Goal: Understand process/instructions: Learn how to perform a task or action

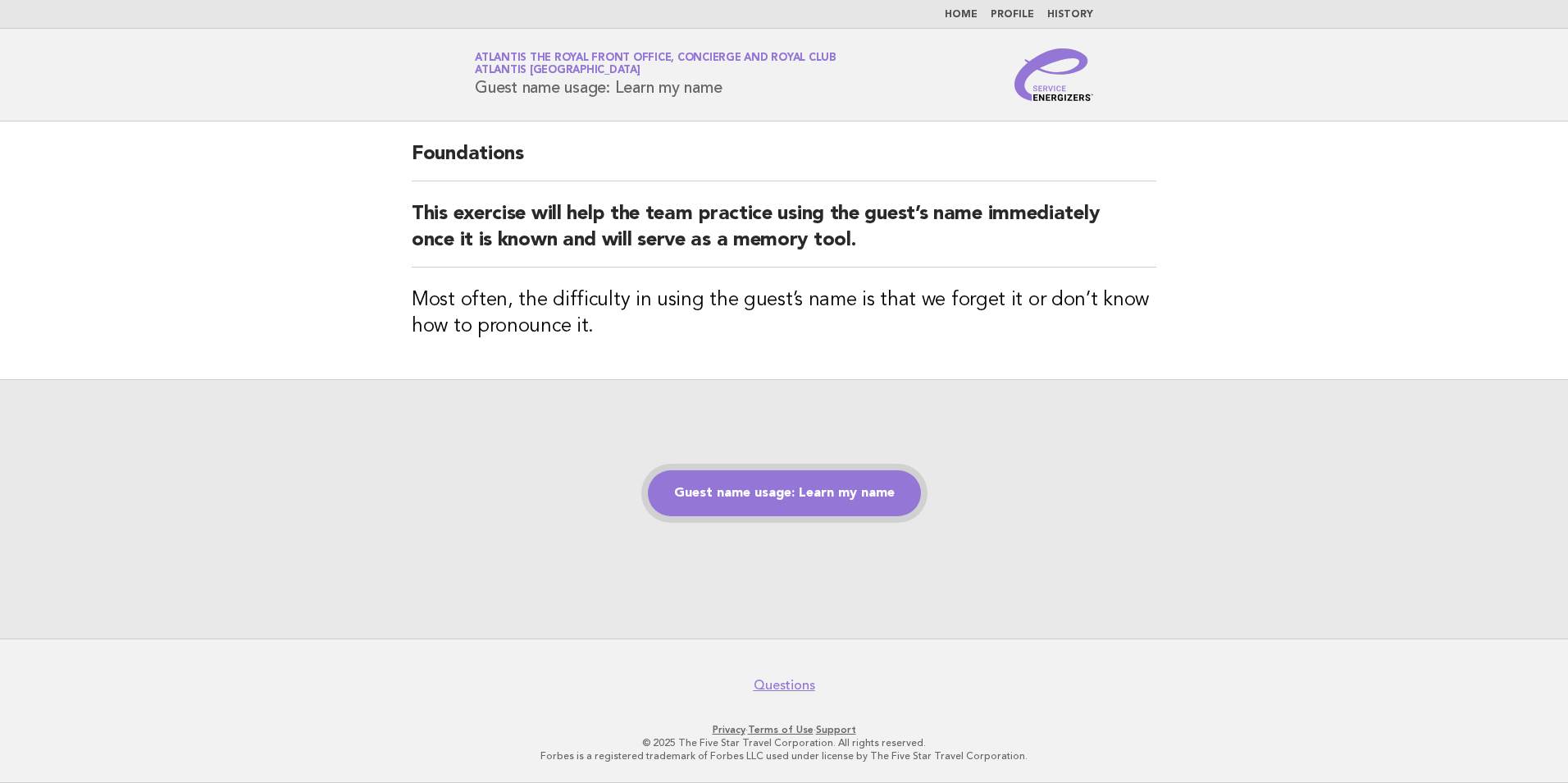
click at [787, 507] on link "Guest name usage: Learn my name" at bounding box center [784, 493] width 273 height 46
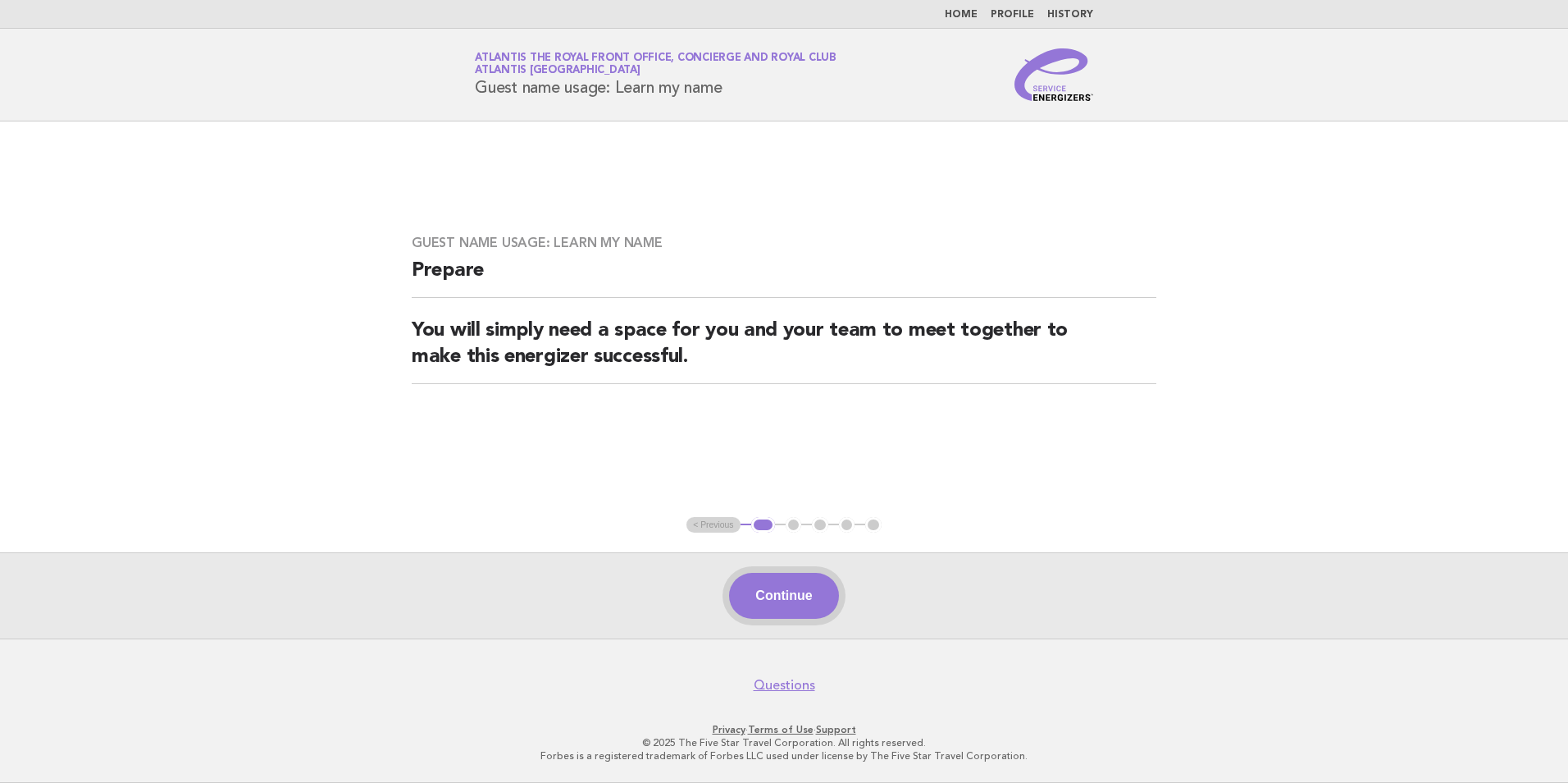
click at [823, 579] on button "Continue" at bounding box center [784, 596] width 109 height 46
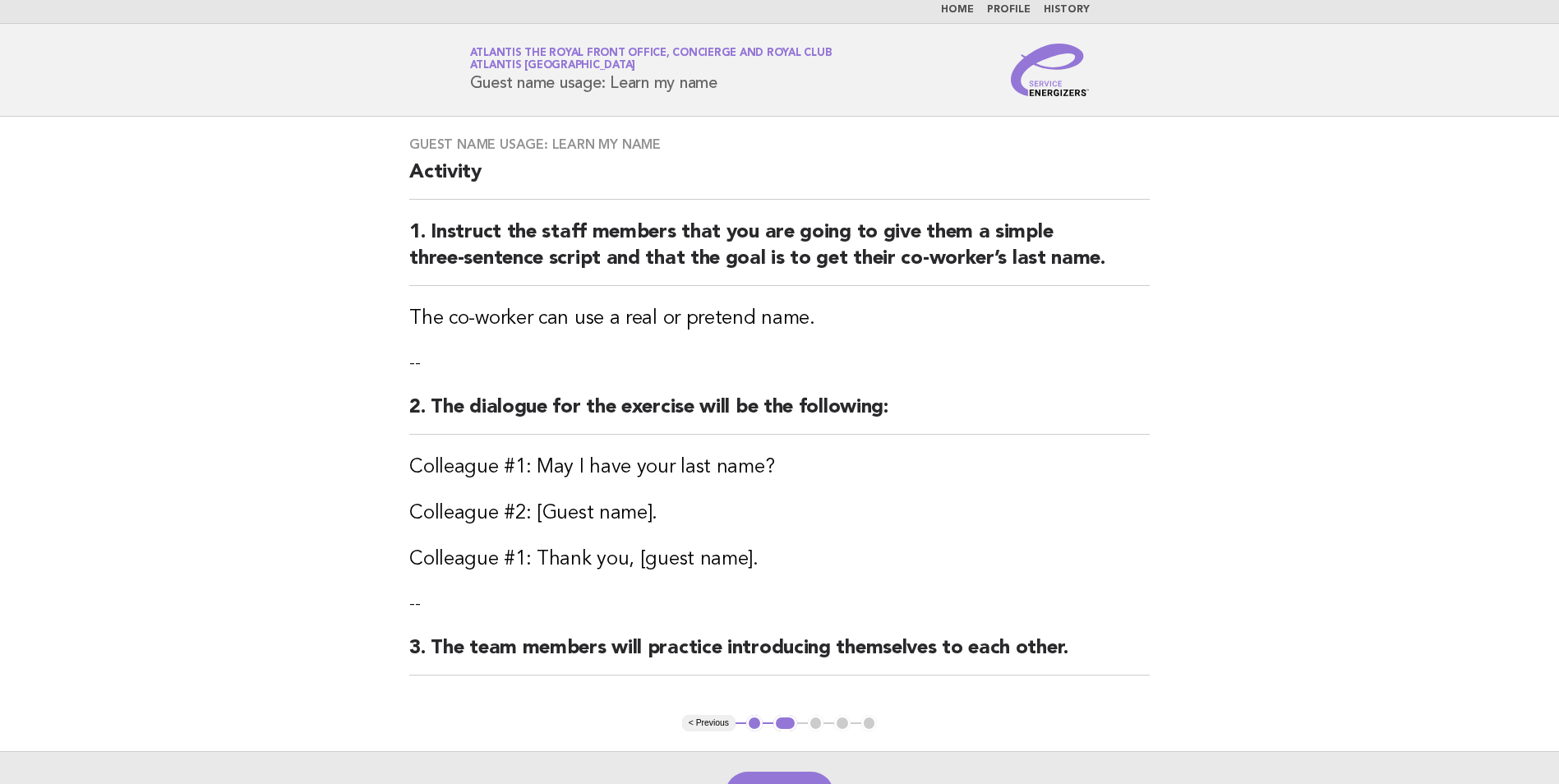
scroll to position [202, 0]
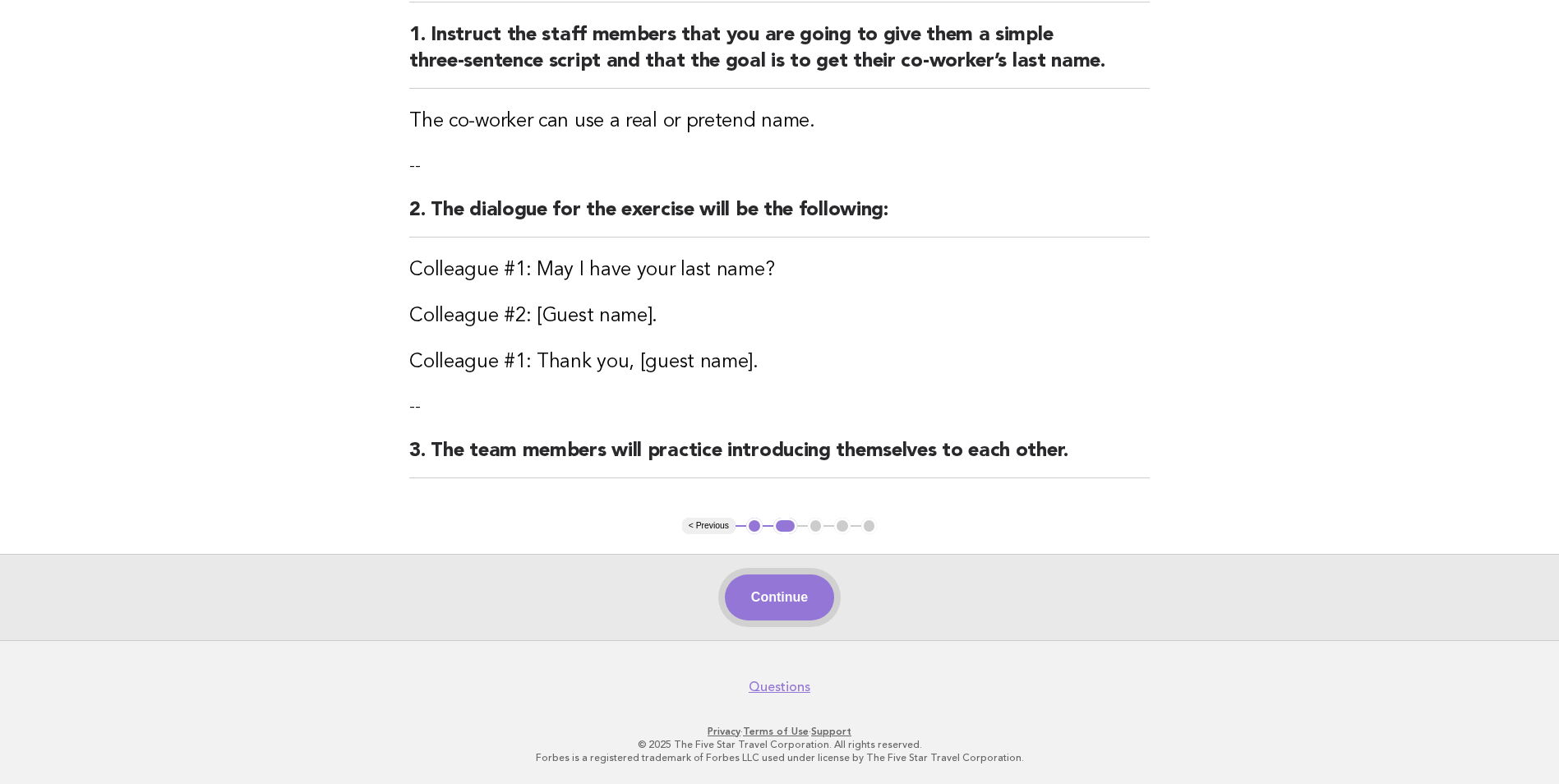
click at [765, 600] on button "Continue" at bounding box center [780, 598] width 109 height 46
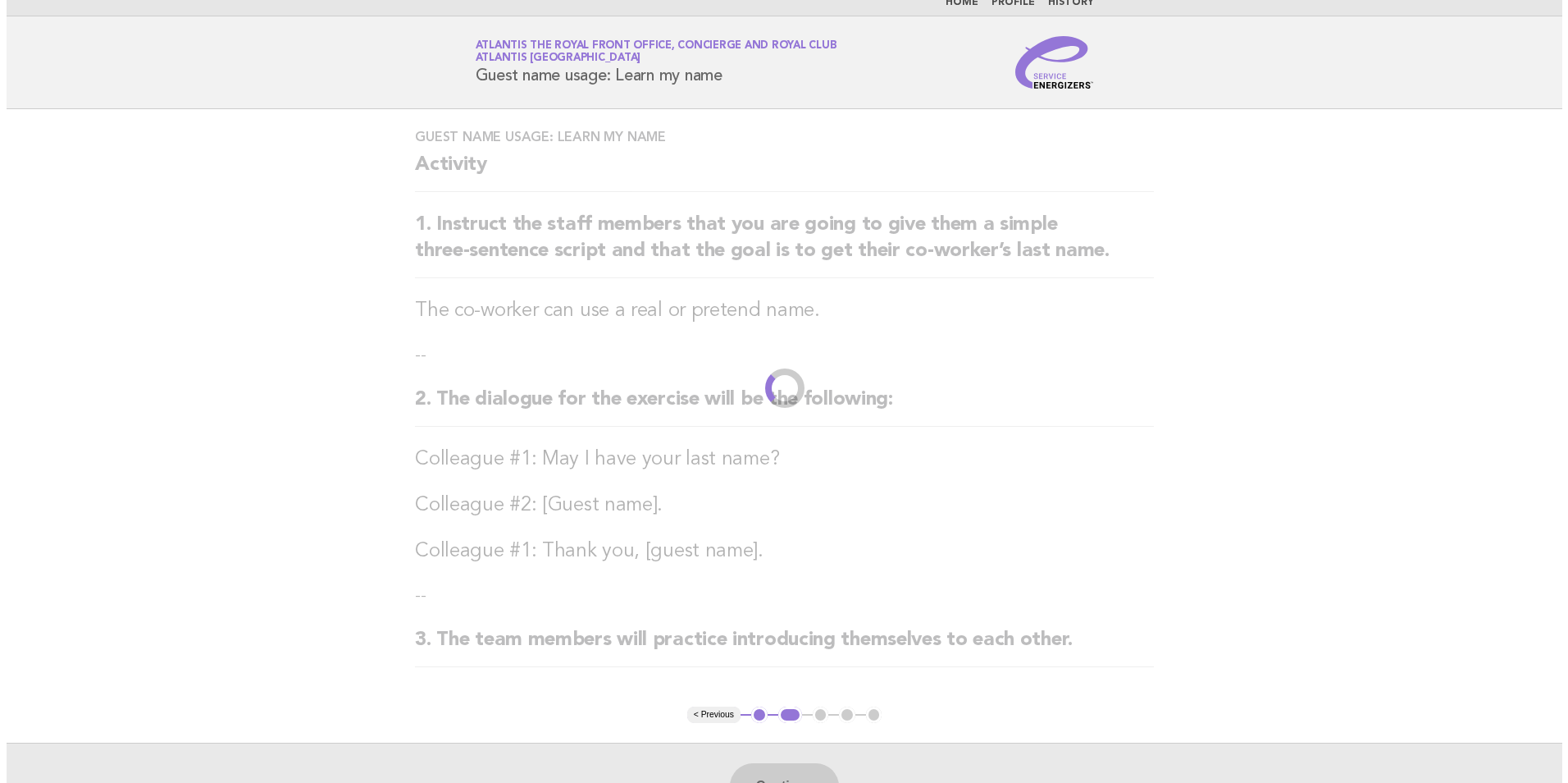
scroll to position [0, 0]
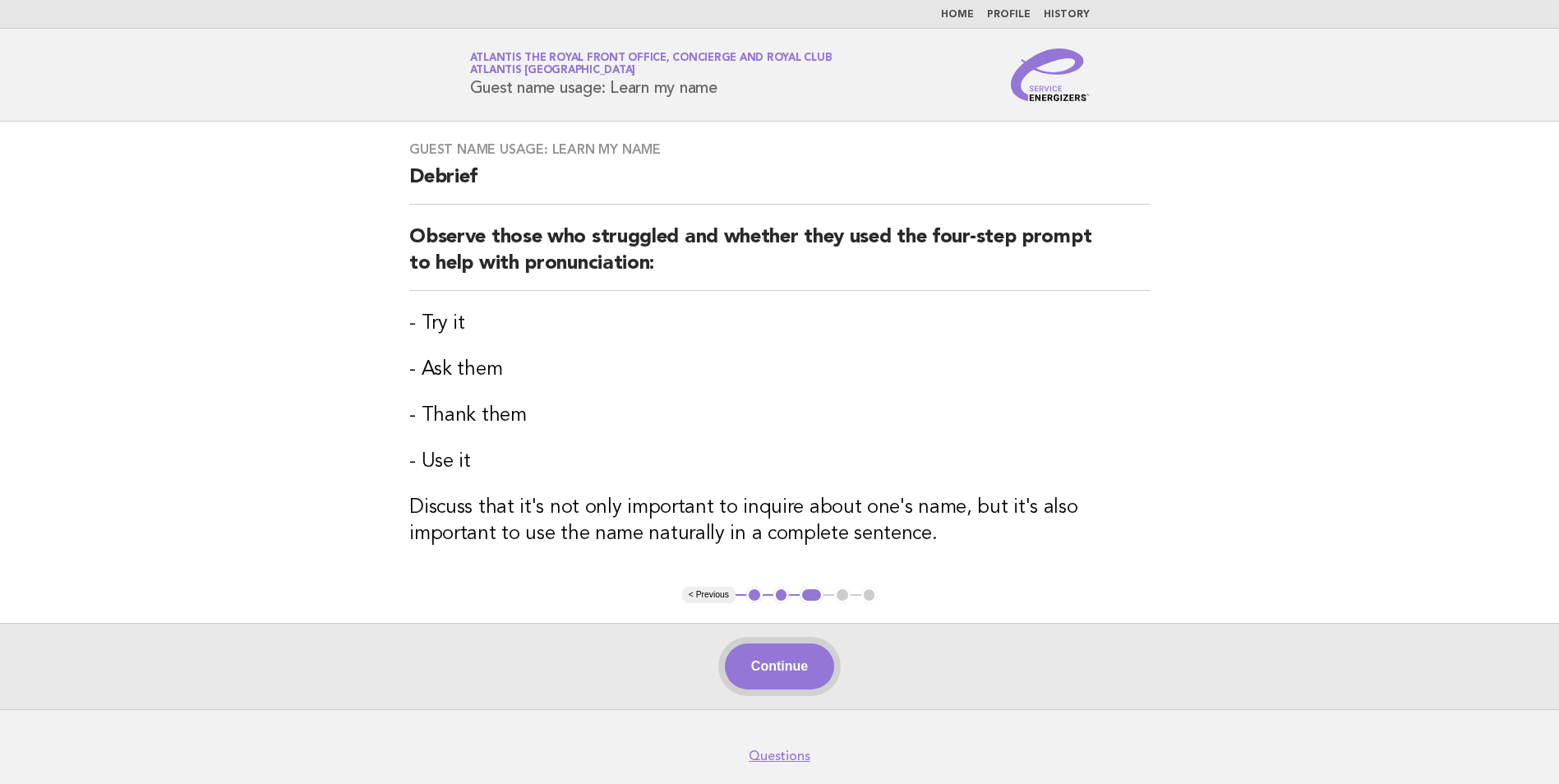
click at [786, 665] on button "Continue" at bounding box center [780, 666] width 109 height 46
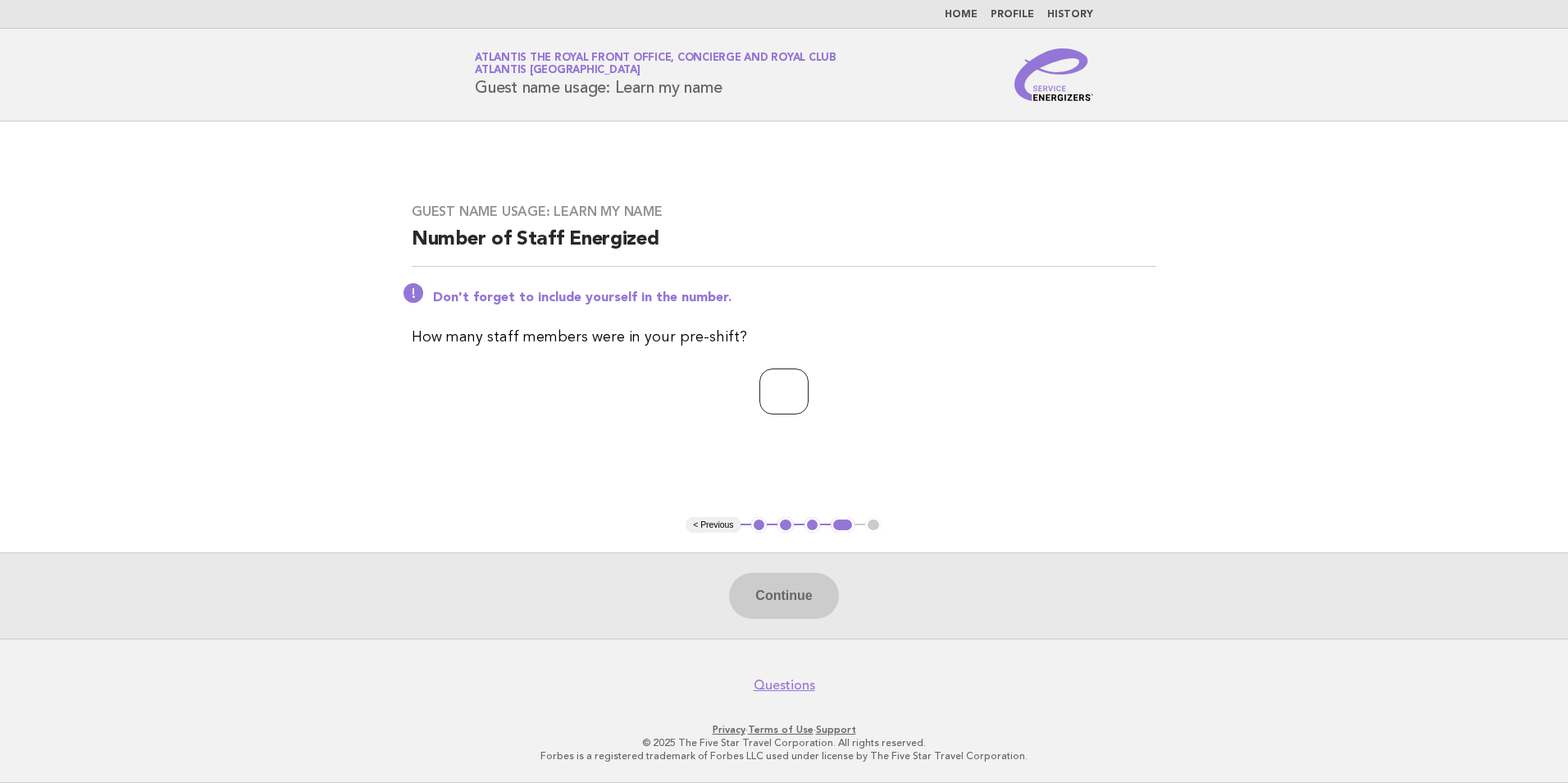
click at [768, 385] on input "number" at bounding box center [784, 392] width 49 height 46
type input "*"
click at [804, 624] on div "Continue" at bounding box center [784, 595] width 1568 height 86
click at [801, 597] on button "Continue" at bounding box center [784, 596] width 109 height 46
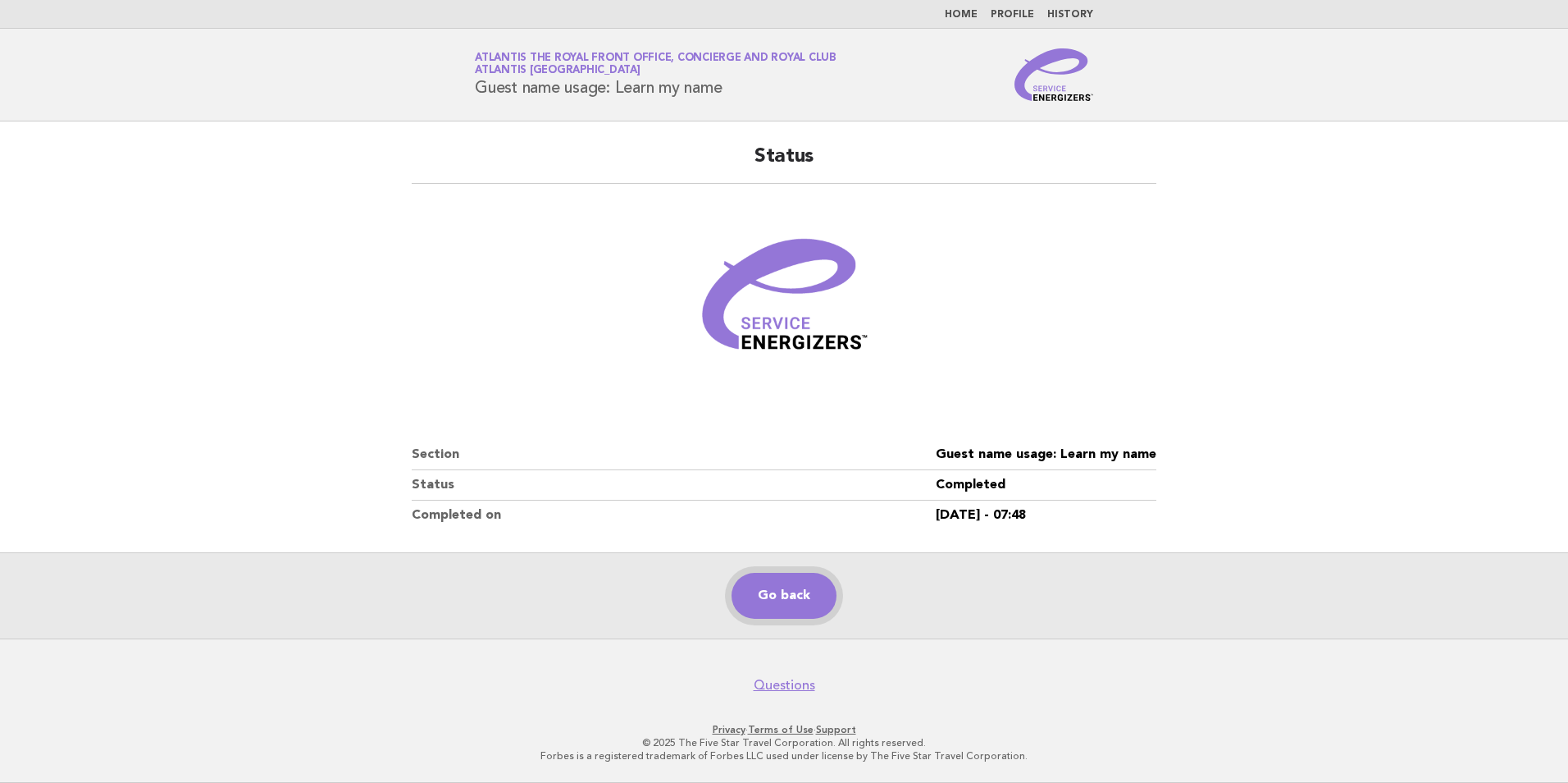
click at [791, 593] on link "Go back" at bounding box center [784, 596] width 105 height 46
